Goal: Information Seeking & Learning: Learn about a topic

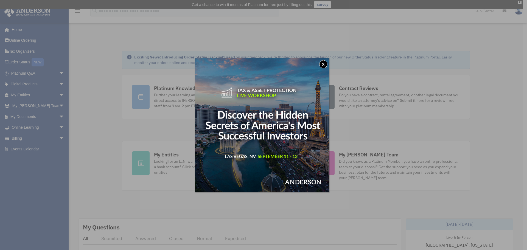
click at [326, 63] on button "x" at bounding box center [323, 64] width 8 height 8
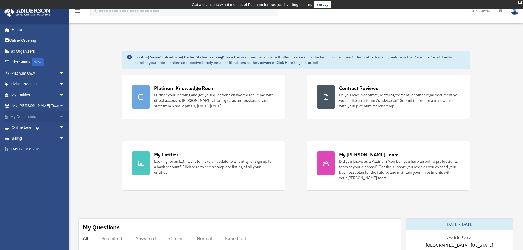
click at [59, 117] on span "arrow_drop_down" at bounding box center [64, 116] width 11 height 11
click at [46, 129] on link "Box" at bounding box center [40, 127] width 65 height 11
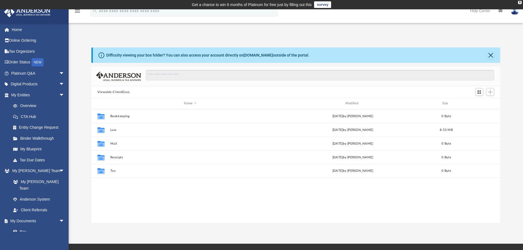
scroll to position [121, 404]
click at [59, 215] on span "arrow_drop_down" at bounding box center [64, 220] width 11 height 11
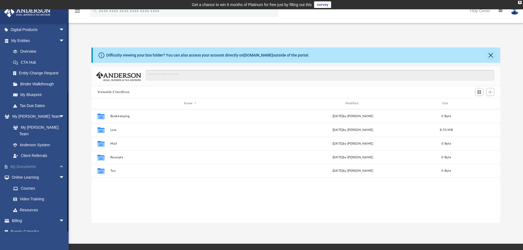
click at [59, 161] on span "arrow_drop_up" at bounding box center [64, 166] width 11 height 11
click at [25, 172] on link "Box" at bounding box center [40, 177] width 65 height 11
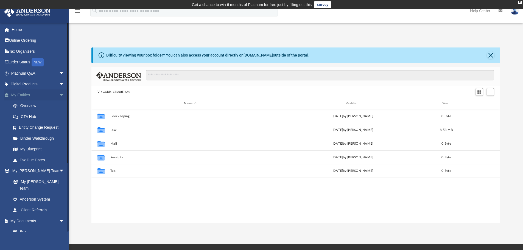
click at [59, 96] on span "arrow_drop_down" at bounding box center [64, 94] width 11 height 11
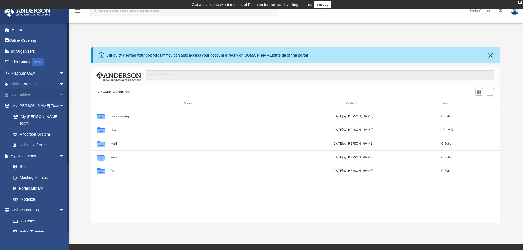
click at [59, 96] on span "arrow_drop_up" at bounding box center [64, 94] width 11 height 11
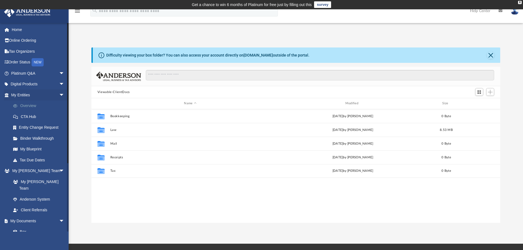
click at [35, 108] on link "Overview" at bounding box center [40, 105] width 65 height 11
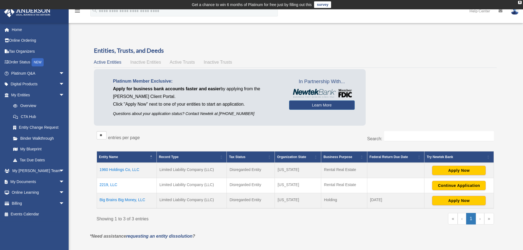
scroll to position [27, 0]
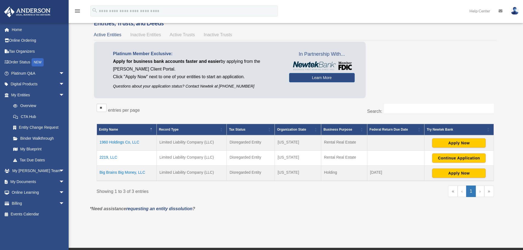
click at [113, 142] on td "1960 Holdings Co, LLC" at bounding box center [127, 142] width 60 height 15
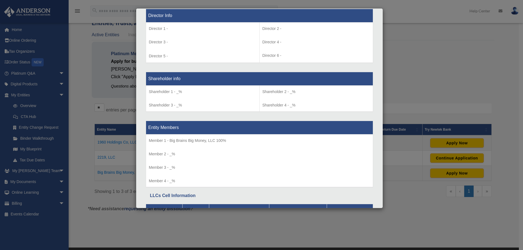
scroll to position [483, 0]
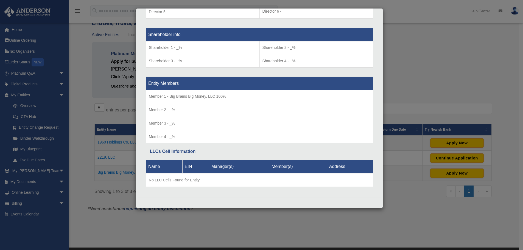
click at [406, 26] on div "Details × Articles Sent Organizational Date" at bounding box center [261, 125] width 523 height 250
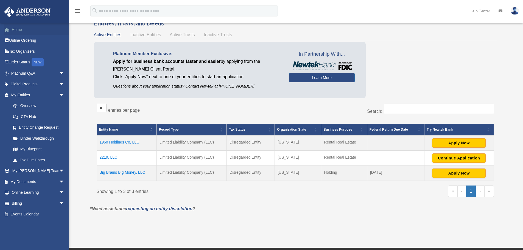
click at [15, 30] on link "Home" at bounding box center [38, 29] width 69 height 11
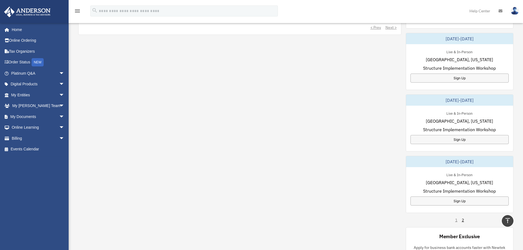
scroll to position [110, 0]
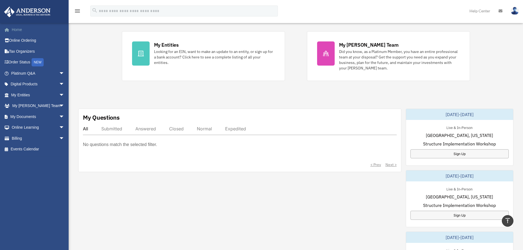
click at [17, 32] on link "Home" at bounding box center [38, 29] width 69 height 11
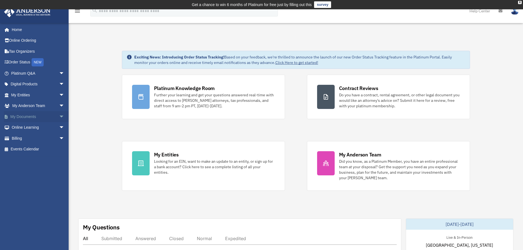
click at [49, 116] on link "My Documents arrow_drop_down" at bounding box center [38, 116] width 69 height 11
click at [59, 118] on span "arrow_drop_down" at bounding box center [64, 116] width 11 height 11
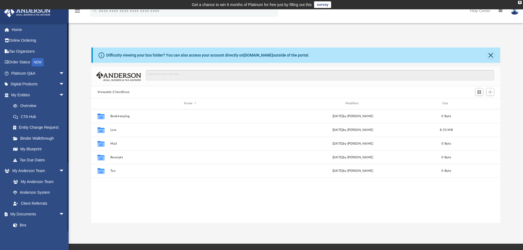
scroll to position [27, 0]
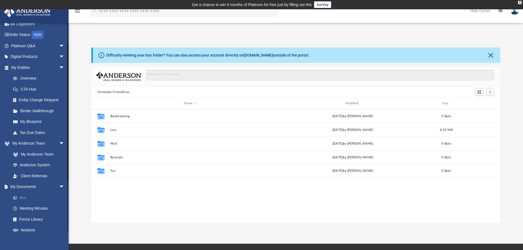
click at [46, 199] on link "Box" at bounding box center [40, 197] width 65 height 11
click at [22, 196] on link "Box" at bounding box center [40, 197] width 65 height 11
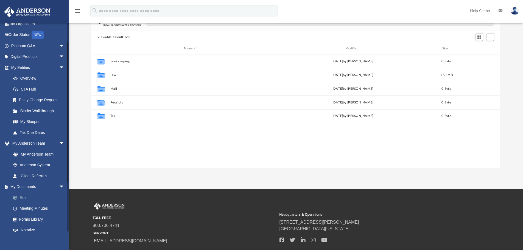
click at [29, 199] on link "Box" at bounding box center [40, 197] width 65 height 11
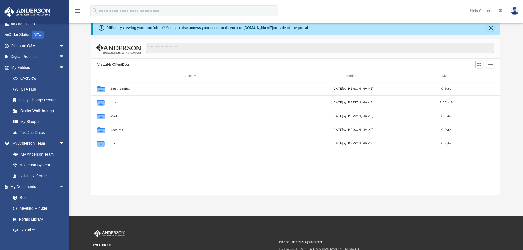
scroll to position [0, 0]
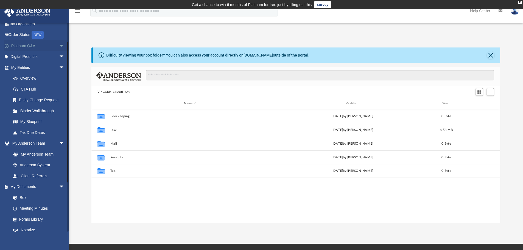
click at [26, 46] on link "Platinum Q&A arrow_drop_down" at bounding box center [38, 45] width 69 height 11
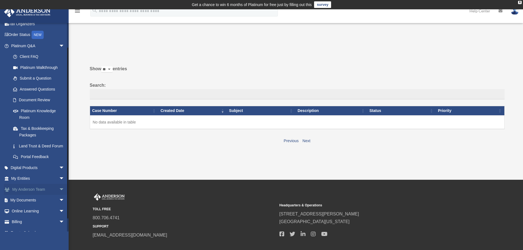
scroll to position [42, 0]
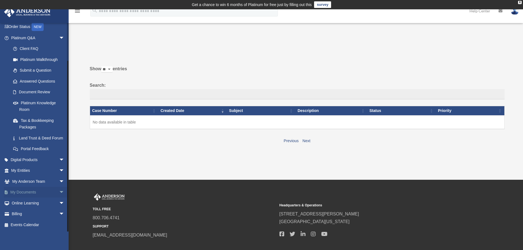
click at [59, 194] on span "arrow_drop_down" at bounding box center [64, 192] width 11 height 11
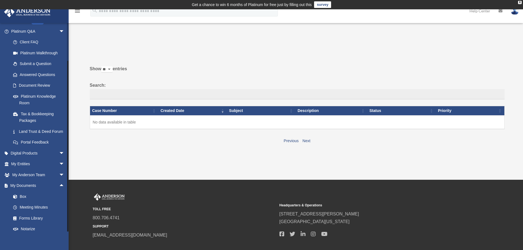
scroll to position [85, 0]
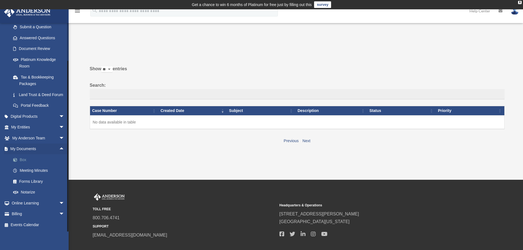
click at [21, 160] on link "Box" at bounding box center [40, 159] width 65 height 11
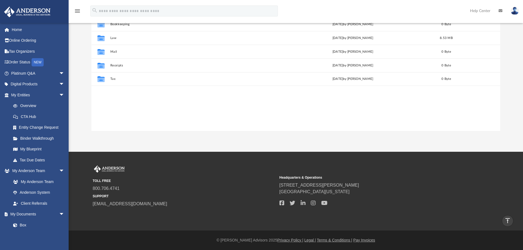
scroll to position [37, 0]
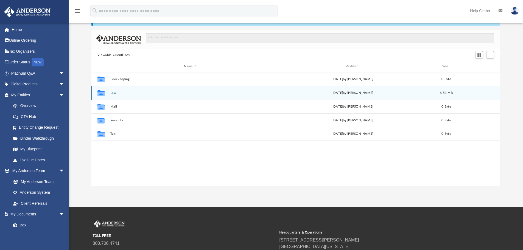
click at [115, 92] on button "Law" at bounding box center [190, 93] width 160 height 4
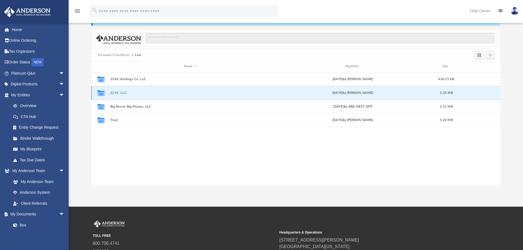
click at [122, 93] on button "2219, LLC" at bounding box center [190, 93] width 160 height 4
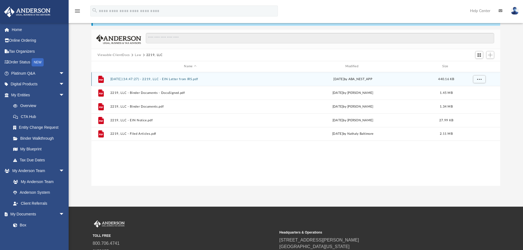
scroll to position [0, 0]
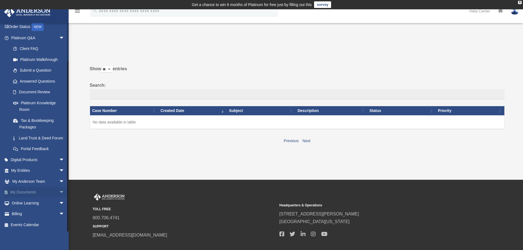
scroll to position [27, 0]
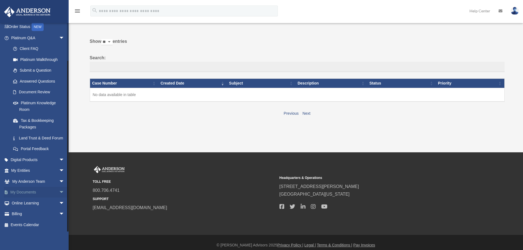
click at [59, 193] on span "arrow_drop_down" at bounding box center [64, 192] width 11 height 11
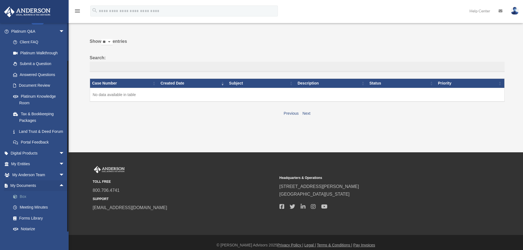
scroll to position [69, 0]
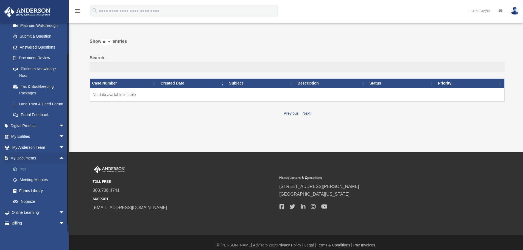
click at [27, 174] on link "Box" at bounding box center [40, 168] width 65 height 11
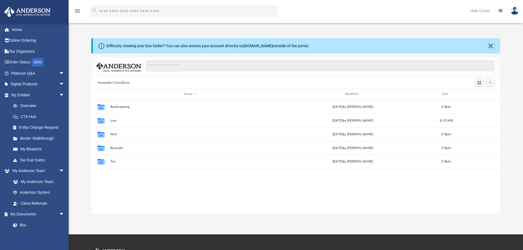
scroll to position [121, 404]
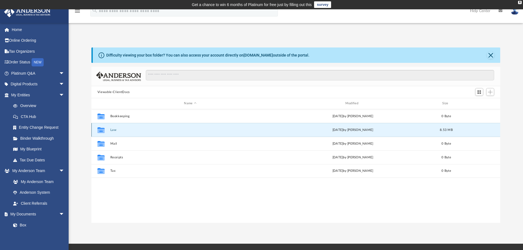
click at [112, 131] on button "Law" at bounding box center [190, 130] width 160 height 4
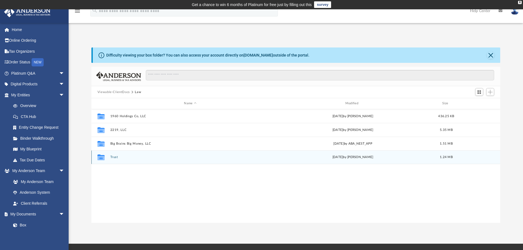
click at [115, 155] on button "Trust" at bounding box center [190, 157] width 160 height 4
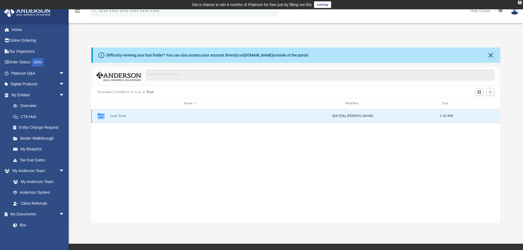
click at [112, 116] on button "Land Trust" at bounding box center [190, 116] width 160 height 4
click at [118, 117] on button "Land Trust - Royal Trust" at bounding box center [190, 116] width 160 height 4
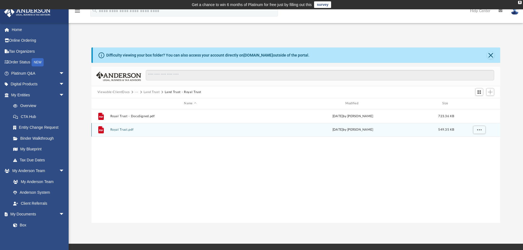
click at [123, 131] on button "Royal Trust.pdf" at bounding box center [190, 130] width 160 height 4
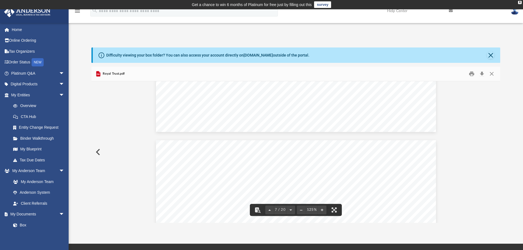
scroll to position [2249, 0]
click at [99, 151] on button "Preview" at bounding box center [97, 151] width 12 height 15
click at [491, 77] on button "Close" at bounding box center [491, 74] width 10 height 9
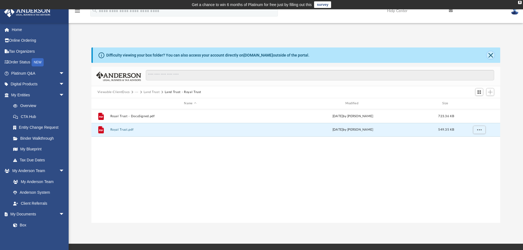
click at [490, 55] on button "Close" at bounding box center [490, 55] width 8 height 8
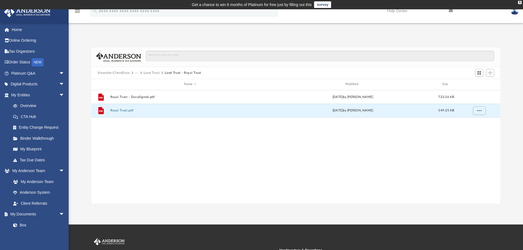
click at [75, 13] on icon "menu" at bounding box center [77, 11] width 7 height 7
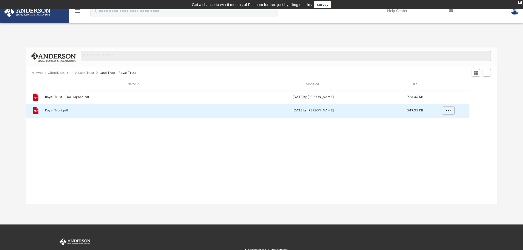
scroll to position [4, 4]
click at [75, 13] on icon "menu" at bounding box center [77, 11] width 7 height 7
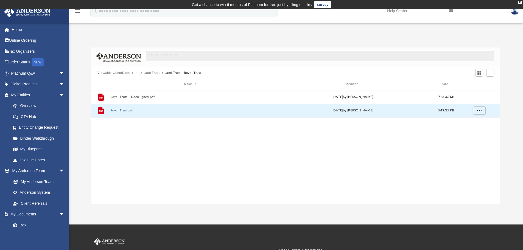
scroll to position [121, 404]
click at [32, 223] on link "Box" at bounding box center [40, 224] width 65 height 11
click at [22, 224] on link "Box" at bounding box center [40, 224] width 65 height 11
click at [124, 72] on button "Viewable-ClientDocs" at bounding box center [113, 72] width 32 height 5
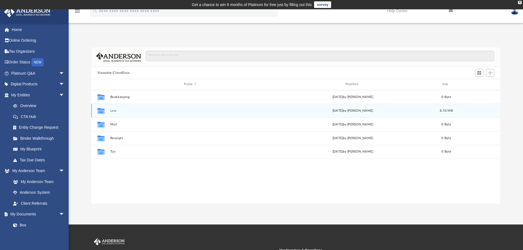
click at [112, 113] on div "Collaborated Folder Law today by Jasmine Grayson 8.53 MB" at bounding box center [295, 111] width 409 height 14
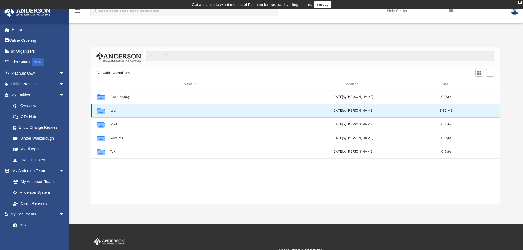
click at [111, 111] on button "Law" at bounding box center [190, 111] width 160 height 4
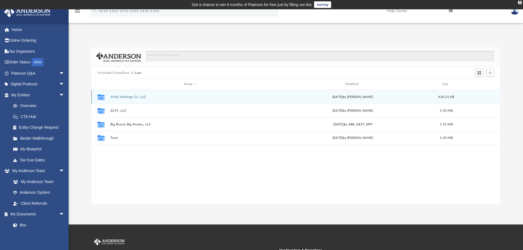
click at [117, 98] on button "1960 Holdings Co, LLC" at bounding box center [190, 97] width 160 height 4
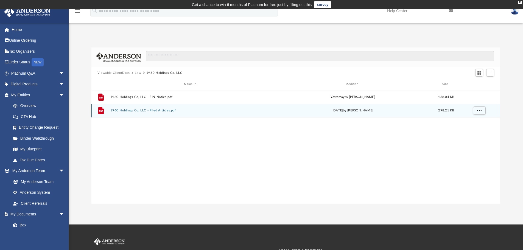
click at [152, 111] on button "1960 Holdings Co, LLC - Filed Articles.pdf" at bounding box center [190, 111] width 160 height 4
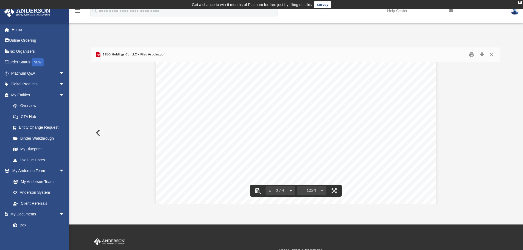
scroll to position [850, 0]
click at [493, 57] on button "Close" at bounding box center [491, 54] width 10 height 9
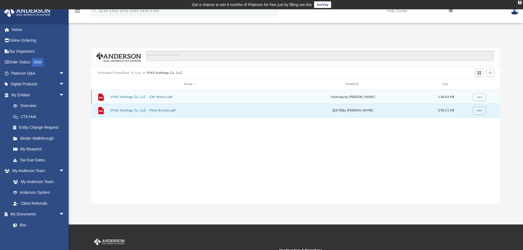
click at [157, 97] on button "1960 Holdings Co, LLC - EIN Notice.pdf" at bounding box center [190, 97] width 160 height 4
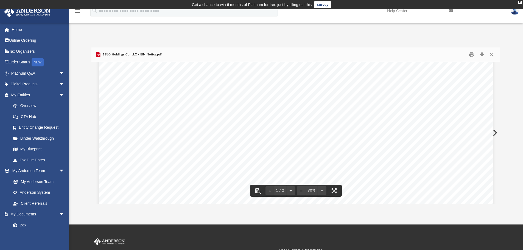
scroll to position [247, 0]
click at [490, 56] on button "Close" at bounding box center [491, 54] width 10 height 9
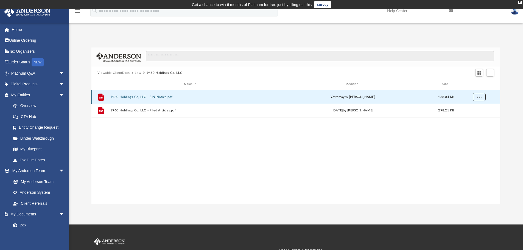
click at [476, 98] on button "More options" at bounding box center [478, 97] width 13 height 8
click at [477, 115] on li "Download" at bounding box center [474, 117] width 16 height 6
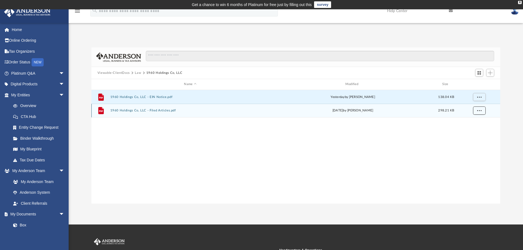
click at [479, 111] on span "More options" at bounding box center [478, 110] width 4 height 3
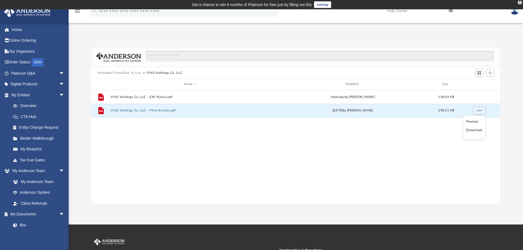
click at [472, 131] on li "Download" at bounding box center [474, 130] width 16 height 6
click at [26, 225] on link "Box" at bounding box center [40, 224] width 65 height 11
click at [22, 30] on link "Home" at bounding box center [38, 29] width 69 height 11
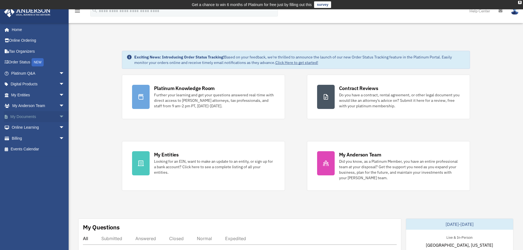
click at [59, 115] on span "arrow_drop_down" at bounding box center [64, 116] width 11 height 11
click at [21, 128] on link "Box" at bounding box center [40, 127] width 65 height 11
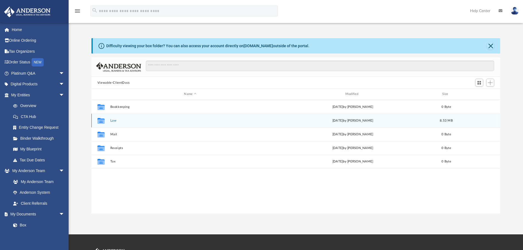
scroll to position [121, 404]
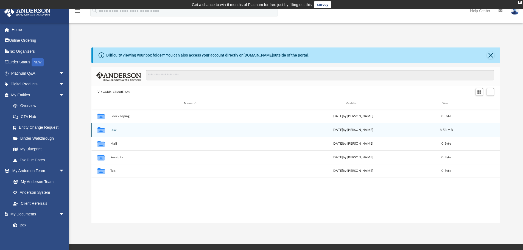
click at [112, 129] on button "Law" at bounding box center [190, 130] width 160 height 4
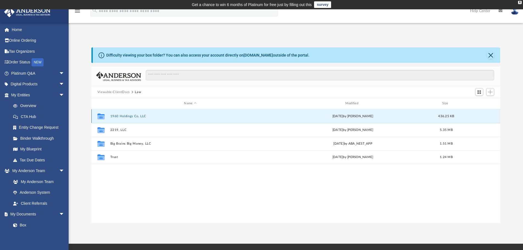
click at [124, 117] on button "1960 Holdings Co, LLC" at bounding box center [190, 116] width 160 height 4
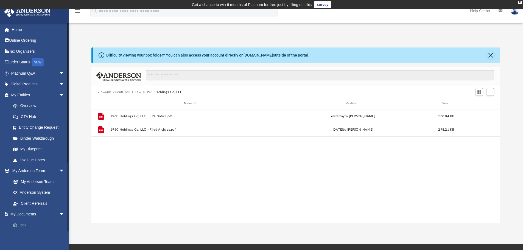
click at [24, 225] on link "Box" at bounding box center [40, 224] width 65 height 11
click at [24, 223] on link "Box" at bounding box center [40, 224] width 65 height 11
click at [17, 217] on link "My Documents arrow_drop_down" at bounding box center [38, 214] width 69 height 11
click at [60, 214] on span "arrow_drop_down" at bounding box center [64, 214] width 11 height 11
click at [59, 216] on span "arrow_drop_up" at bounding box center [64, 214] width 11 height 11
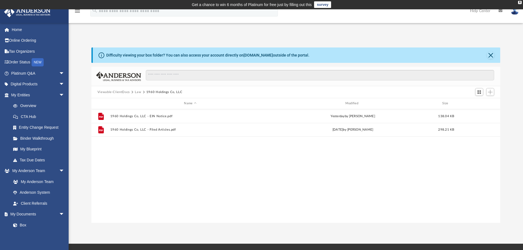
click at [118, 92] on button "Viewable-ClientDocs" at bounding box center [113, 92] width 32 height 5
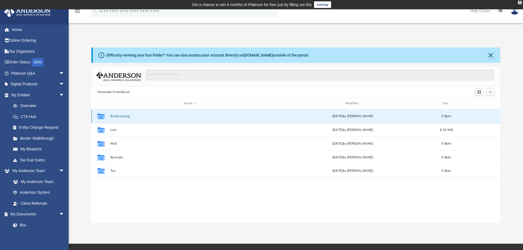
click at [115, 116] on button "Bookkeeping" at bounding box center [190, 116] width 160 height 4
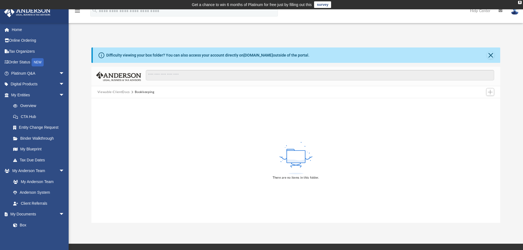
click at [113, 92] on button "Viewable-ClientDocs" at bounding box center [113, 92] width 32 height 5
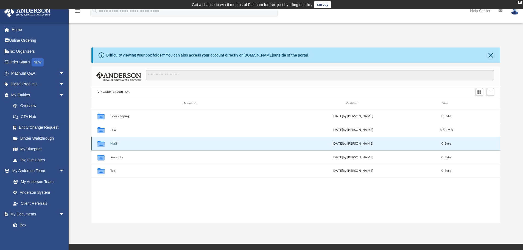
click at [113, 144] on button "Mail" at bounding box center [190, 144] width 160 height 4
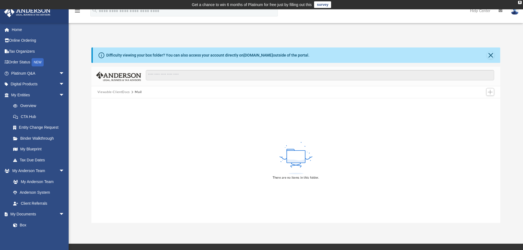
click at [115, 90] on button "Viewable-ClientDocs" at bounding box center [113, 92] width 32 height 5
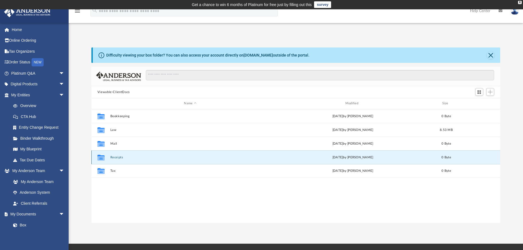
click at [112, 158] on button "Receipts" at bounding box center [190, 158] width 160 height 4
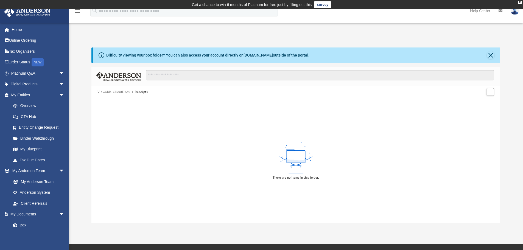
click at [125, 92] on button "Viewable-ClientDocs" at bounding box center [113, 92] width 32 height 5
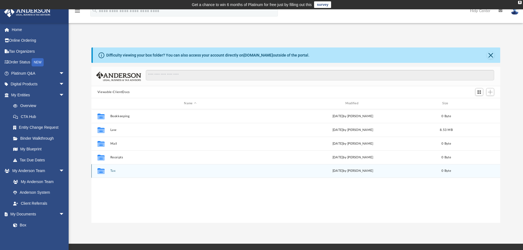
click at [112, 170] on button "Tax" at bounding box center [190, 171] width 160 height 4
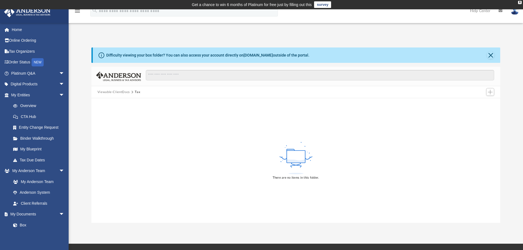
click at [110, 92] on button "Viewable-ClientDocs" at bounding box center [113, 92] width 32 height 5
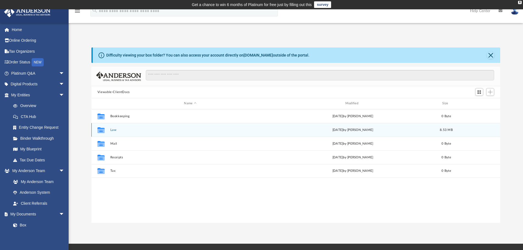
click at [114, 130] on button "Law" at bounding box center [190, 130] width 160 height 4
click at [116, 130] on button "2219, LLC" at bounding box center [190, 130] width 160 height 4
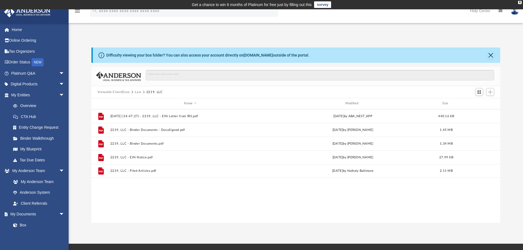
click at [122, 91] on button "Viewable-ClientDocs" at bounding box center [113, 92] width 32 height 5
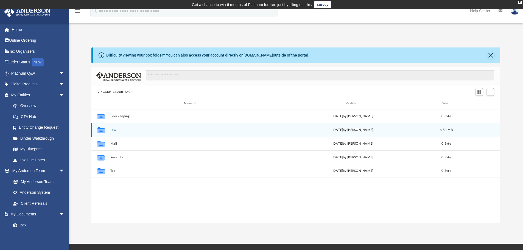
click at [113, 130] on button "Law" at bounding box center [190, 130] width 160 height 4
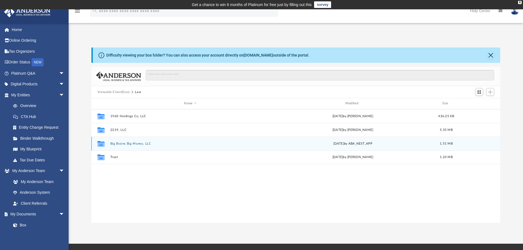
click at [125, 147] on div "Collaborated Folder Big Brains Big Money, LLC Tue Mar 25 2025 by ABA_NEST_APP 1…" at bounding box center [295, 144] width 409 height 14
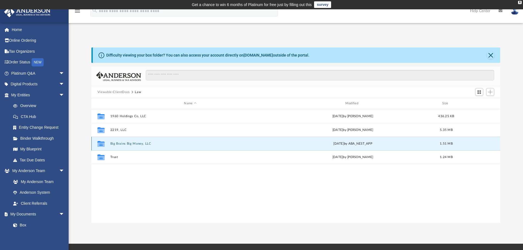
click at [124, 143] on button "Big Brains Big Money, LLC" at bounding box center [190, 144] width 160 height 4
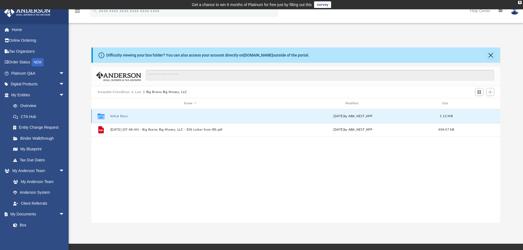
click at [121, 115] on button "Initial Docs" at bounding box center [190, 116] width 160 height 4
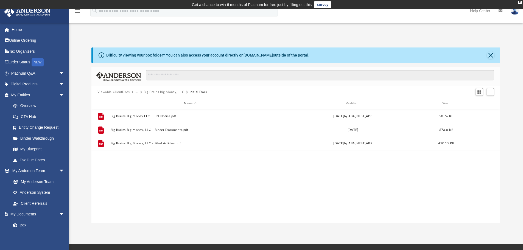
click at [141, 91] on span "···" at bounding box center [139, 92] width 9 height 5
click at [147, 92] on button "Big Brains Big Money, LLC" at bounding box center [163, 92] width 41 height 5
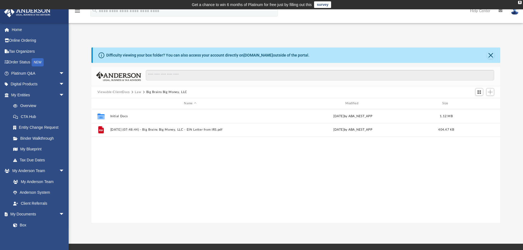
click at [123, 91] on button "Viewable-ClientDocs" at bounding box center [113, 92] width 32 height 5
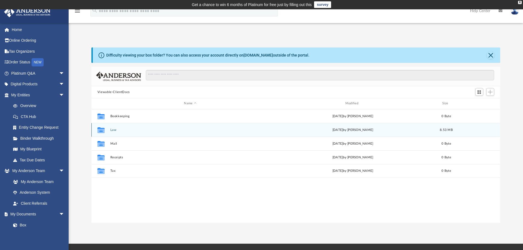
click at [115, 130] on button "Law" at bounding box center [190, 130] width 160 height 4
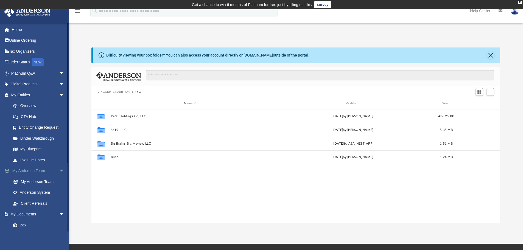
click at [59, 171] on span "arrow_drop_down" at bounding box center [64, 170] width 11 height 11
click at [59, 171] on span "arrow_drop_up" at bounding box center [64, 170] width 11 height 11
click at [60, 214] on span "arrow_drop_down" at bounding box center [64, 214] width 11 height 11
click at [238, 213] on div "Collaborated Folder 1960 Holdings Co, LLC today by Jasmine Grayson 436.25 KB Co…" at bounding box center [295, 166] width 409 height 114
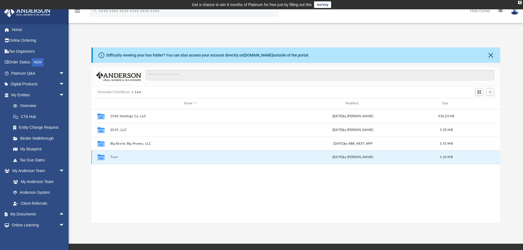
click at [117, 158] on button "Trust" at bounding box center [190, 157] width 160 height 4
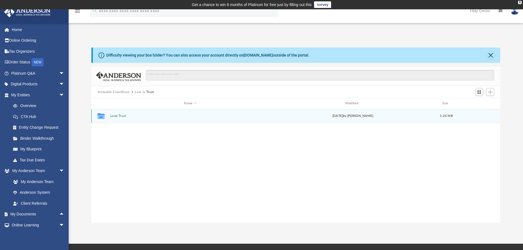
click at [117, 115] on button "Land Trust" at bounding box center [190, 116] width 160 height 4
click at [141, 115] on button "Land Trust - Royal Trust" at bounding box center [190, 116] width 160 height 4
click at [141, 116] on button "Royal Trust - DocuSigned.pdf" at bounding box center [190, 116] width 160 height 4
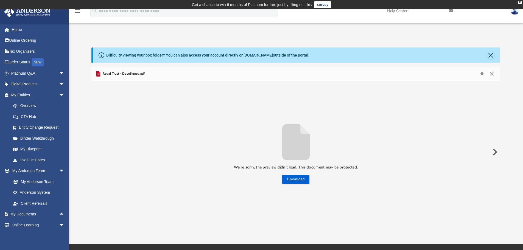
click at [299, 156] on icon "File preview" at bounding box center [295, 142] width 27 height 36
click at [123, 75] on span "Royal Trust - DocuSigned.pdf" at bounding box center [122, 73] width 43 height 5
click at [302, 180] on button "Download" at bounding box center [295, 179] width 27 height 9
click at [493, 57] on button "Close" at bounding box center [490, 55] width 8 height 8
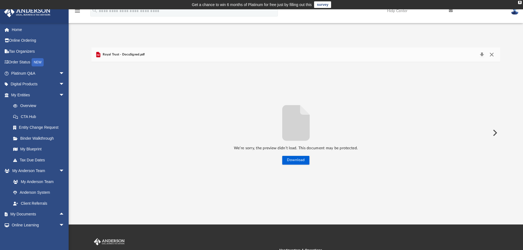
click at [496, 54] on button "Close" at bounding box center [491, 55] width 10 height 8
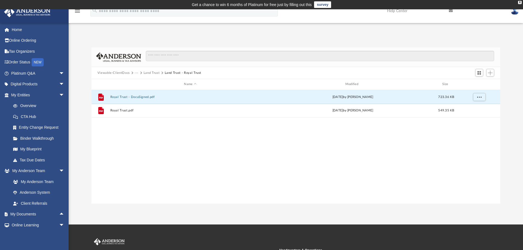
click at [111, 72] on button "Viewable-ClientDocs" at bounding box center [113, 72] width 32 height 5
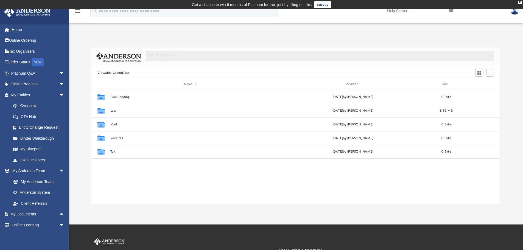
click at [111, 74] on button "Viewable-ClientDocs" at bounding box center [113, 72] width 32 height 5
click at [59, 215] on span "arrow_drop_up" at bounding box center [64, 214] width 11 height 11
click at [59, 215] on span "arrow_drop_down" at bounding box center [64, 214] width 11 height 11
click at [38, 214] on link "My Documents arrow_drop_up" at bounding box center [38, 214] width 69 height 11
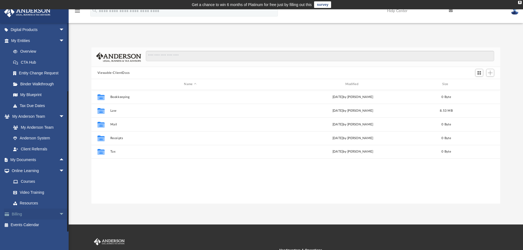
click at [46, 215] on link "Billing arrow_drop_down" at bounding box center [38, 213] width 69 height 11
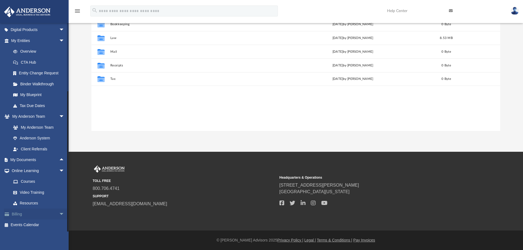
click at [53, 215] on link "Billing arrow_drop_down" at bounding box center [38, 213] width 69 height 11
click at [59, 215] on span "arrow_drop_down" at bounding box center [64, 213] width 11 height 11
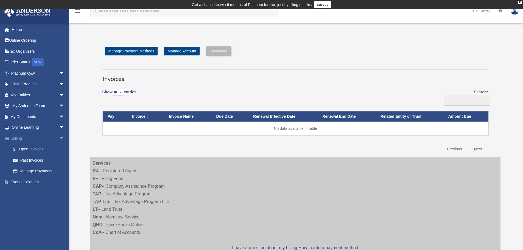
click at [43, 139] on link "Billing arrow_drop_down" at bounding box center [38, 138] width 69 height 11
click at [59, 116] on span "arrow_drop_down" at bounding box center [64, 116] width 11 height 11
click at [21, 128] on link "Box" at bounding box center [40, 127] width 65 height 11
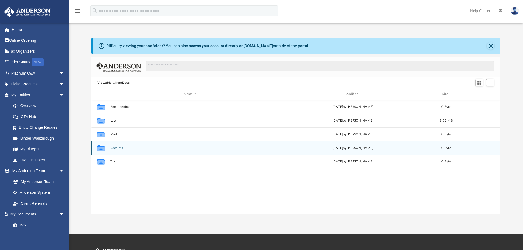
scroll to position [121, 404]
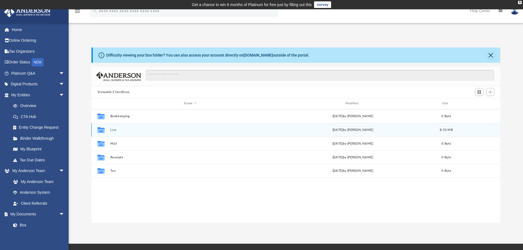
click at [113, 130] on button "Law" at bounding box center [190, 130] width 160 height 4
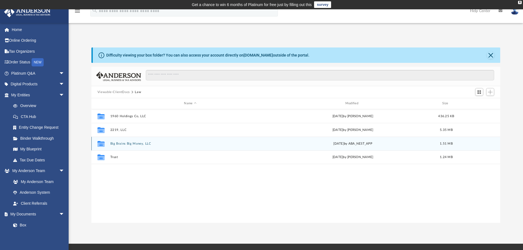
click at [136, 145] on button "Big Brains Big Money, LLC" at bounding box center [190, 144] width 160 height 4
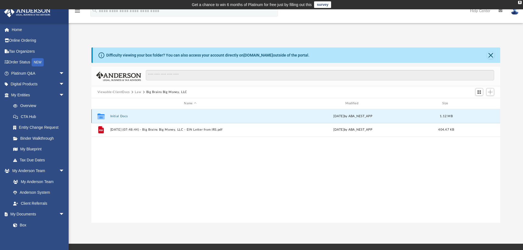
click at [116, 117] on button "Initial Docs" at bounding box center [190, 116] width 160 height 4
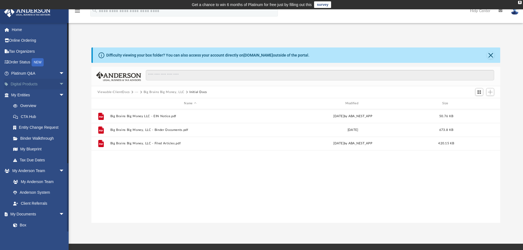
click at [59, 83] on span "arrow_drop_down" at bounding box center [64, 84] width 11 height 11
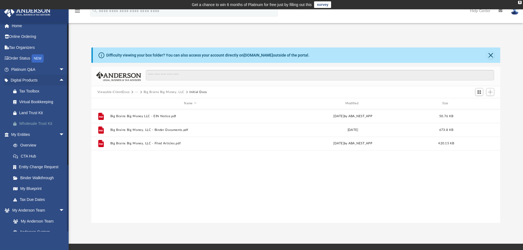
scroll to position [0, 0]
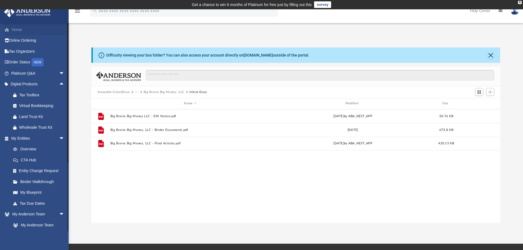
click at [21, 29] on link "Home" at bounding box center [38, 29] width 69 height 11
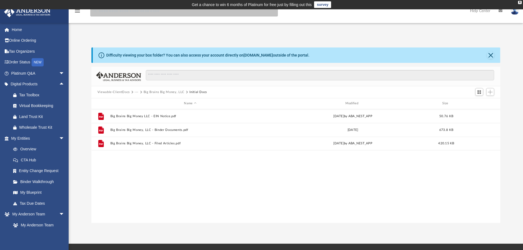
click at [110, 14] on input "search" at bounding box center [183, 10] width 187 height 11
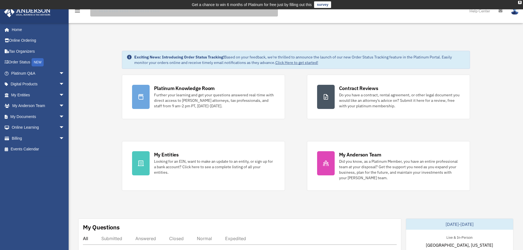
click at [124, 16] on input "search" at bounding box center [183, 10] width 187 height 11
type input "*****"
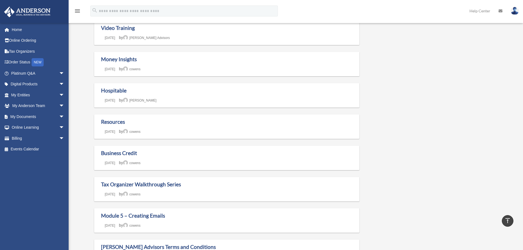
scroll to position [72, 0]
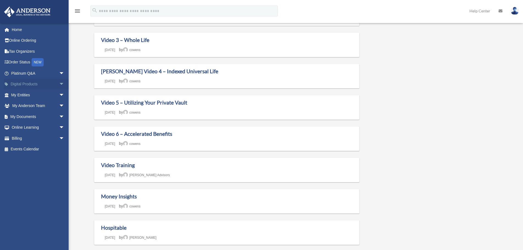
click at [59, 82] on span "arrow_drop_down" at bounding box center [64, 84] width 11 height 11
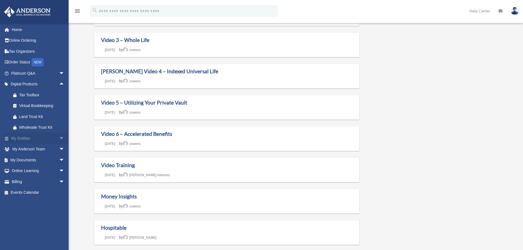
click at [52, 140] on link "My Entities arrow_drop_down" at bounding box center [38, 138] width 69 height 11
click at [59, 139] on span "arrow_drop_down" at bounding box center [64, 138] width 11 height 11
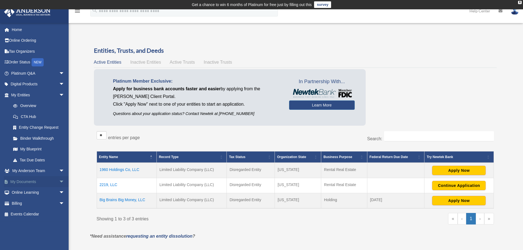
click at [59, 184] on span "arrow_drop_down" at bounding box center [64, 181] width 11 height 11
click at [34, 216] on link "Forms Library" at bounding box center [40, 214] width 65 height 11
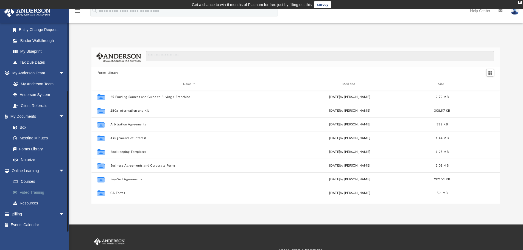
scroll to position [55, 0]
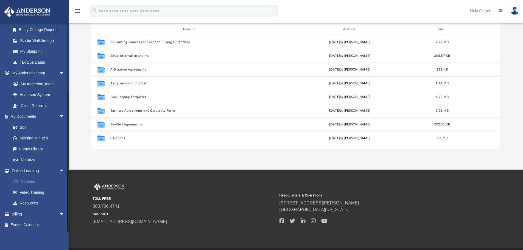
click at [29, 184] on link "Courses" at bounding box center [40, 181] width 65 height 11
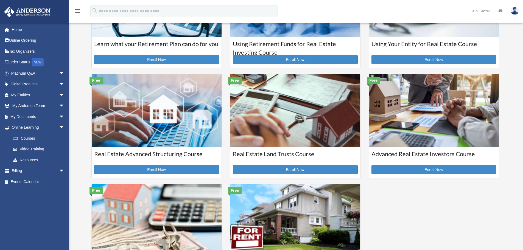
scroll to position [137, 0]
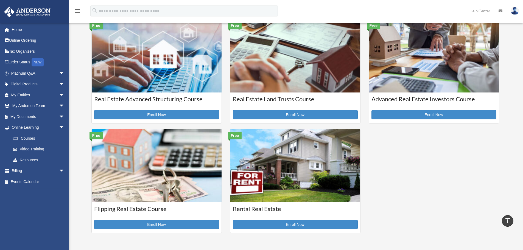
click at [161, 88] on img at bounding box center [157, 55] width 130 height 73
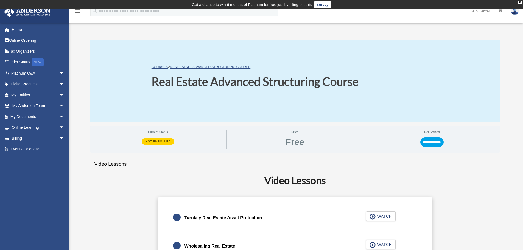
scroll to position [137, 0]
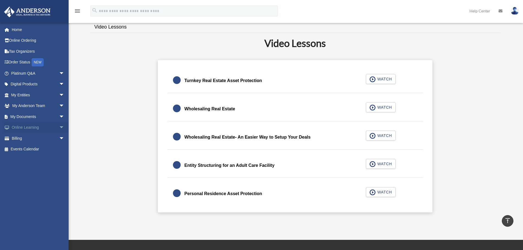
click at [24, 128] on link "Online Learning arrow_drop_down" at bounding box center [38, 127] width 69 height 11
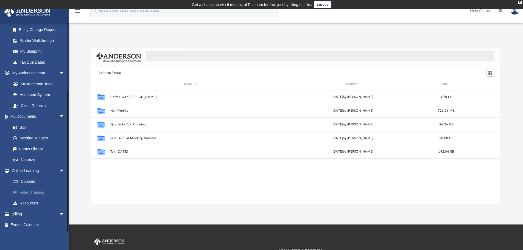
scroll to position [73, 0]
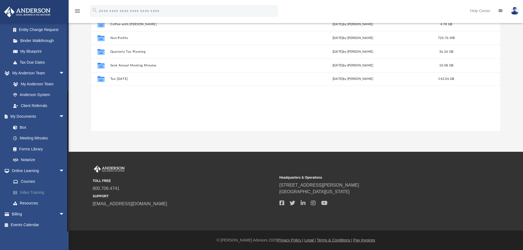
click at [40, 193] on link "Video Training" at bounding box center [40, 192] width 65 height 11
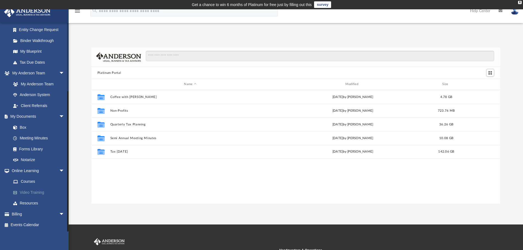
click at [38, 190] on link "Video Training" at bounding box center [40, 192] width 65 height 11
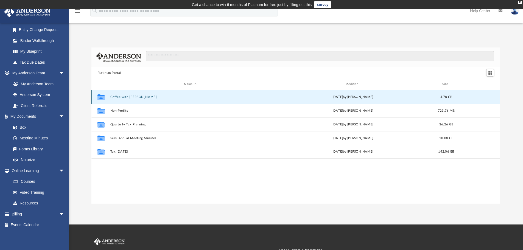
click at [121, 98] on button "Coffee with [PERSON_NAME]" at bounding box center [190, 97] width 160 height 4
